Goal: Information Seeking & Learning: Find contact information

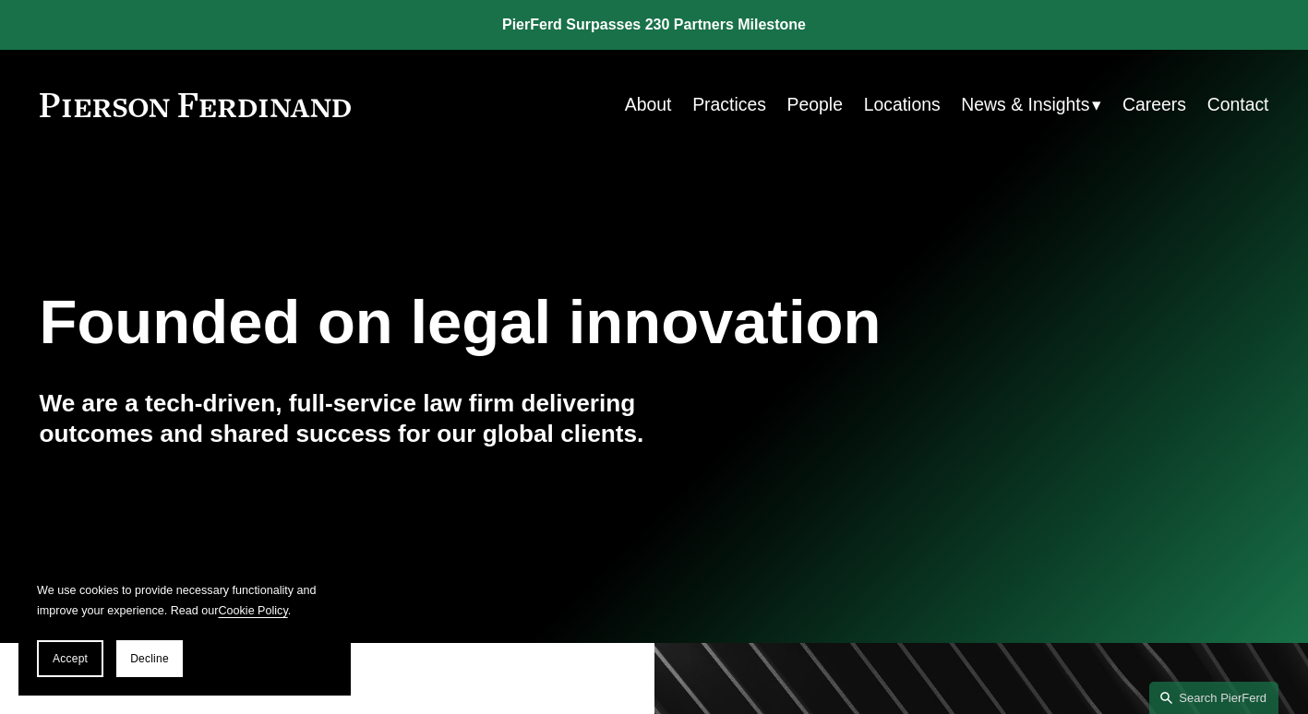
click at [1229, 105] on link "Contact" at bounding box center [1238, 105] width 62 height 36
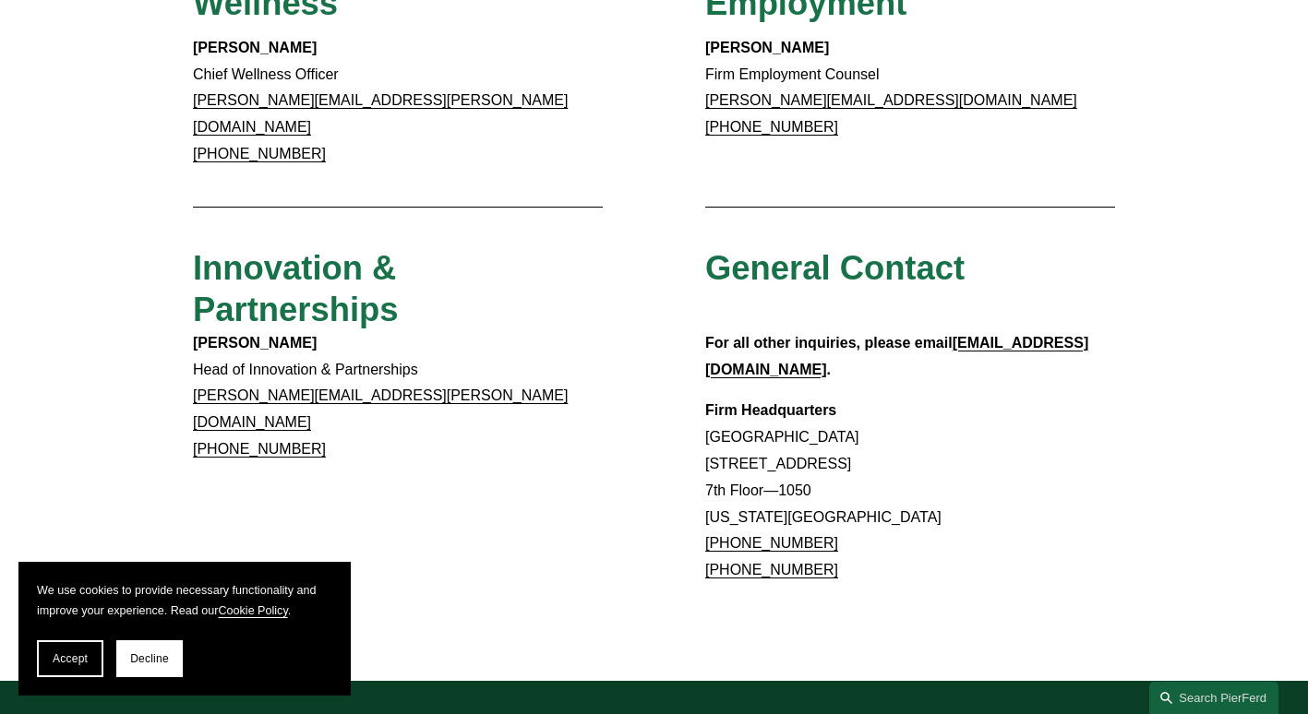
scroll to position [1477, 0]
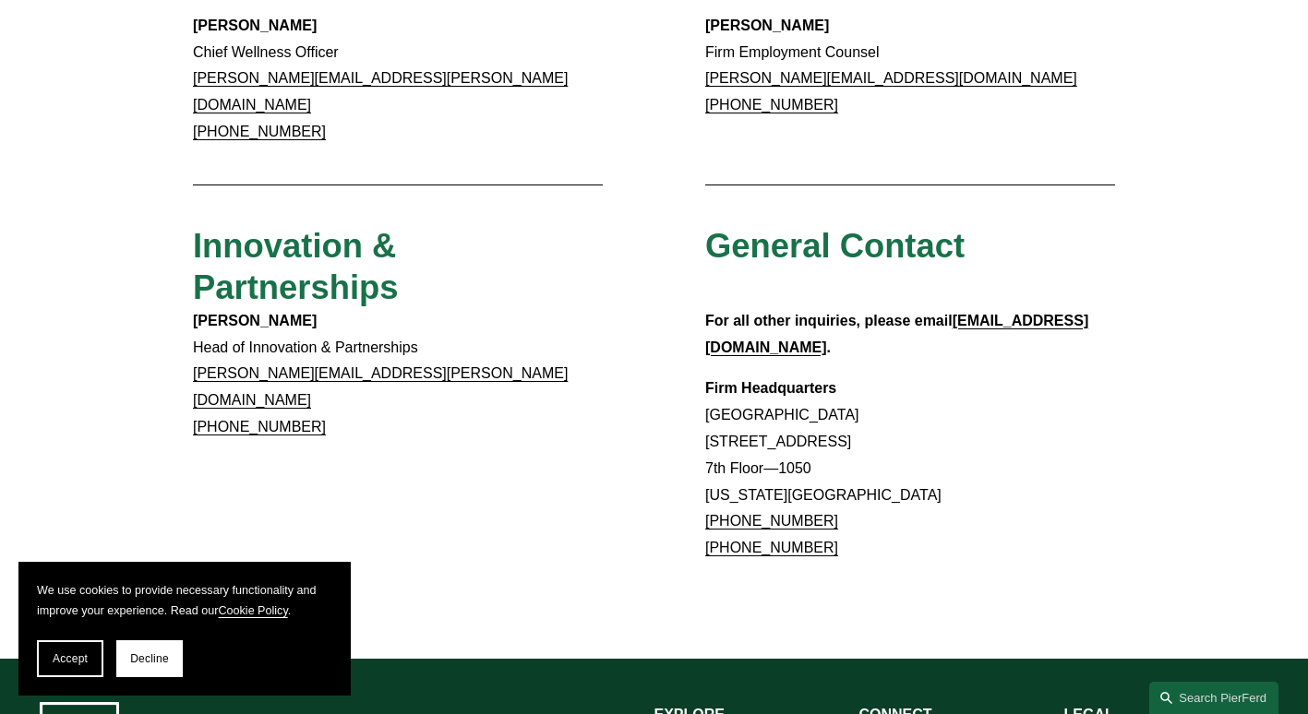
drag, startPoint x: 836, startPoint y: 455, endPoint x: 725, endPoint y: 454, distance: 110.7
click at [725, 454] on p "Firm Headquarters [GEOGRAPHIC_DATA] [STREET_ADDRESS][US_STATE] [PHONE_NUMBER] […" at bounding box center [910, 469] width 410 height 186
copy link "866.559.1811"
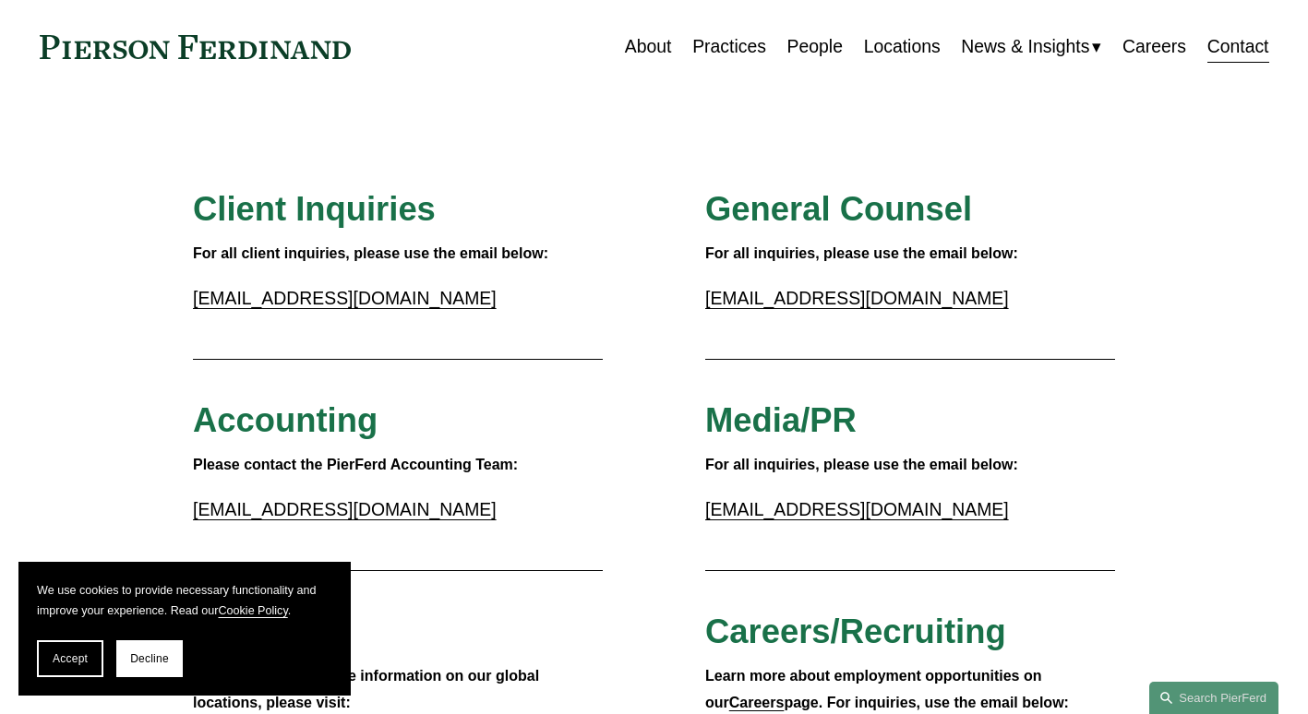
scroll to position [92, 0]
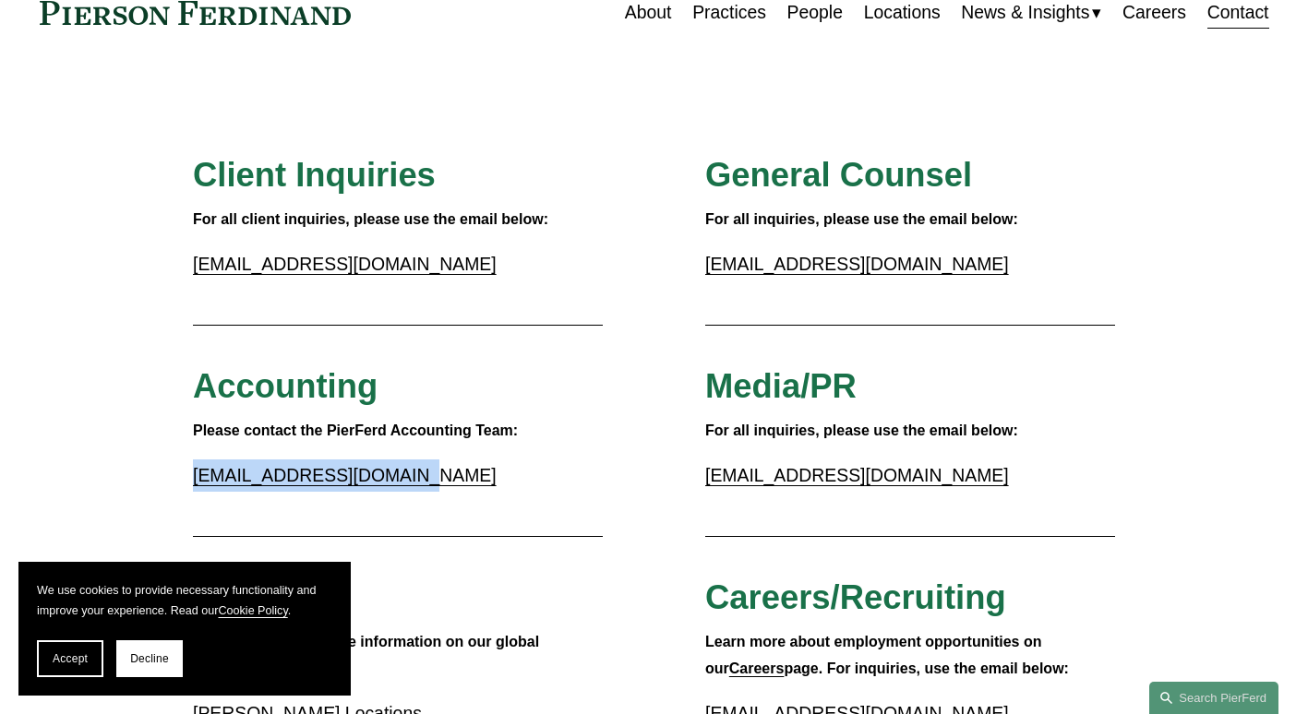
drag, startPoint x: 370, startPoint y: 484, endPoint x: 197, endPoint y: 484, distance: 173.5
click at [197, 484] on p "[EMAIL_ADDRESS][DOMAIN_NAME]" at bounding box center [398, 476] width 410 height 32
copy link "[EMAIL_ADDRESS][DOMAIN_NAME]"
